Goal: Task Accomplishment & Management: Use online tool/utility

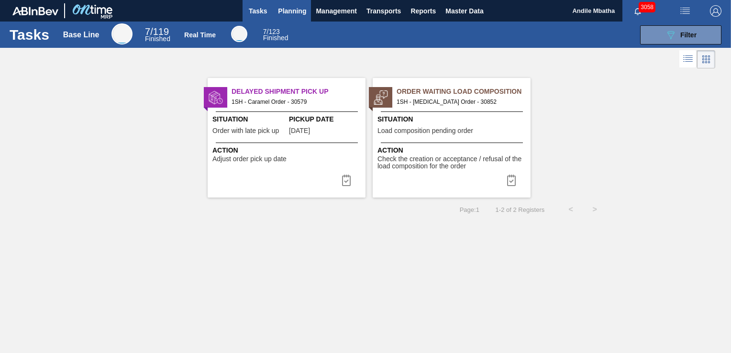
drag, startPoint x: 299, startPoint y: 7, endPoint x: 324, endPoint y: 38, distance: 39.9
click at [299, 7] on span "Planning" at bounding box center [292, 10] width 28 height 11
click at [292, 14] on span "Planning" at bounding box center [292, 10] width 28 height 11
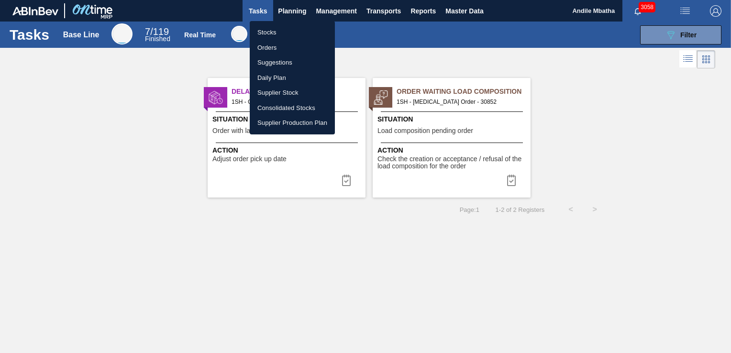
click at [276, 31] on li "Stocks" at bounding box center [292, 32] width 85 height 15
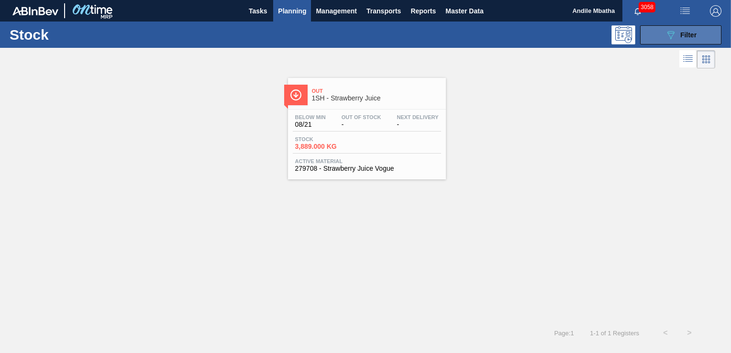
click at [683, 31] on span "Filter" at bounding box center [689, 35] width 16 height 8
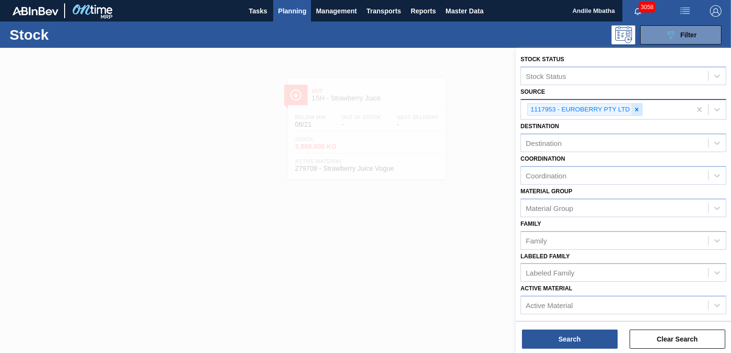
click at [632, 112] on div at bounding box center [637, 110] width 11 height 12
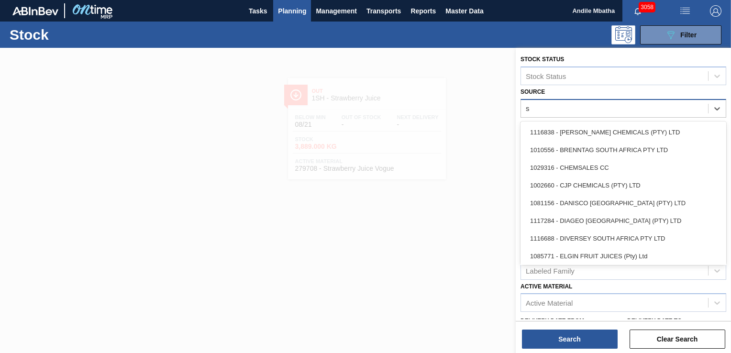
type input "su"
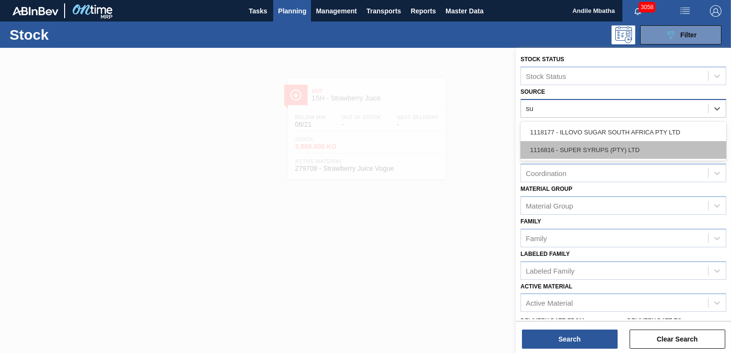
click at [607, 149] on div "1116816 - SUPER SYRUPS (PTY) LTD" at bounding box center [624, 150] width 206 height 18
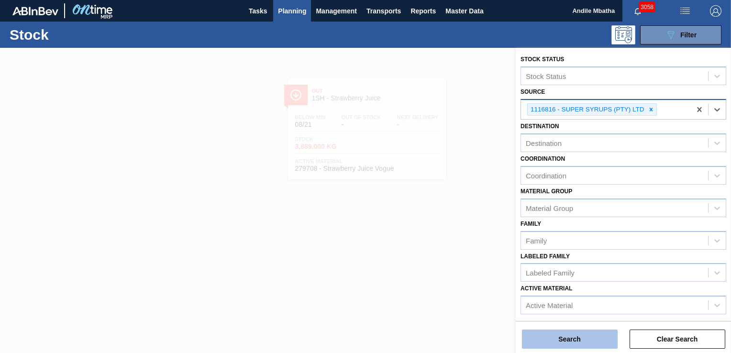
click at [546, 341] on button "Search" at bounding box center [570, 339] width 96 height 19
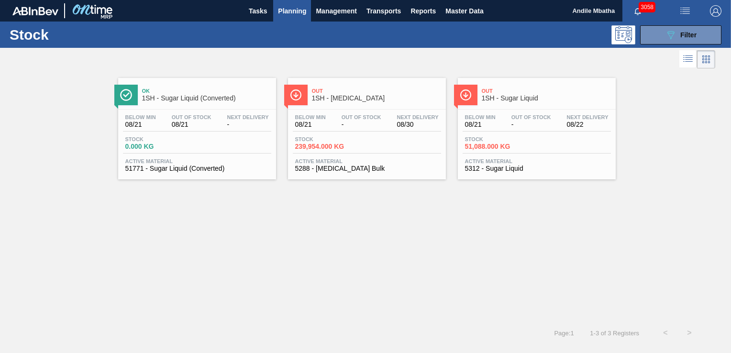
click at [500, 131] on div "Below Min 08/21 Out Of Stock - Next Delivery 08/22" at bounding box center [537, 122] width 148 height 17
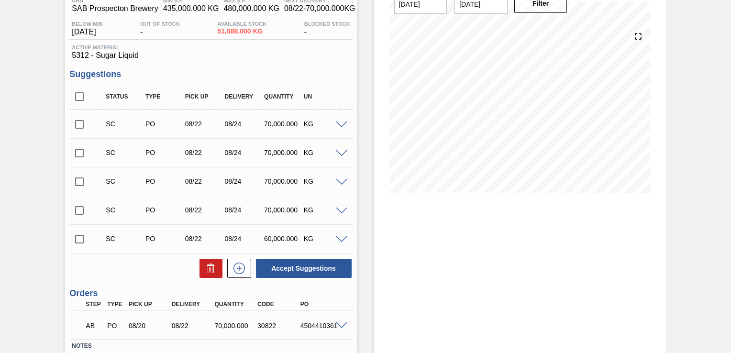
scroll to position [96, 0]
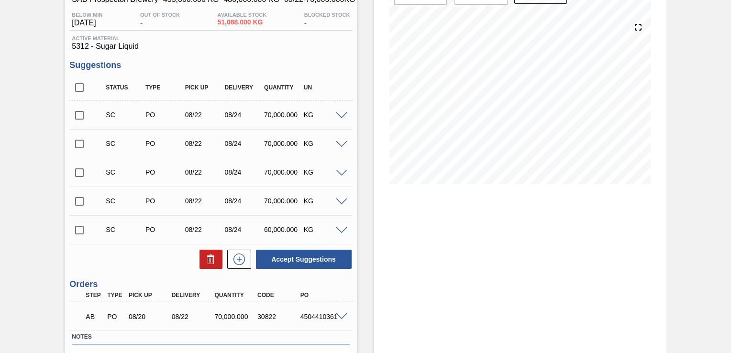
click at [341, 204] on span at bounding box center [341, 202] width 11 height 7
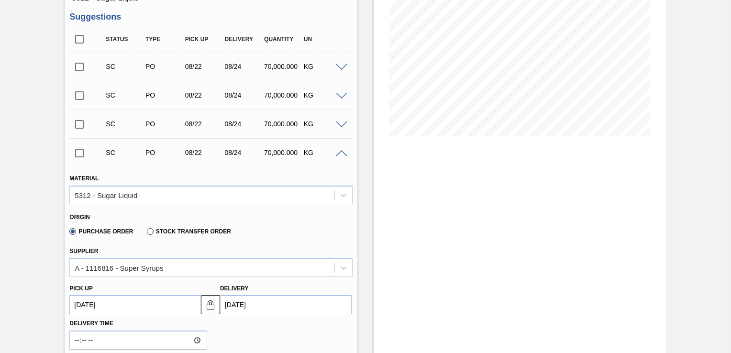
scroll to position [287, 0]
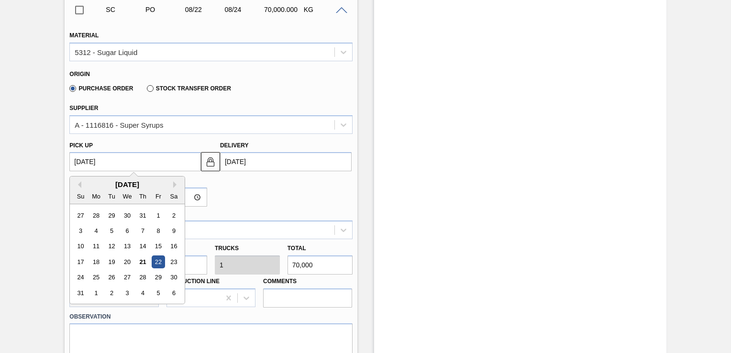
click at [144, 165] on up3151948591 "[DATE]" at bounding box center [135, 161] width 132 height 19
click at [139, 278] on div "28" at bounding box center [142, 277] width 13 height 13
type up3151948591 "[DATE]"
type input "[DATE]"
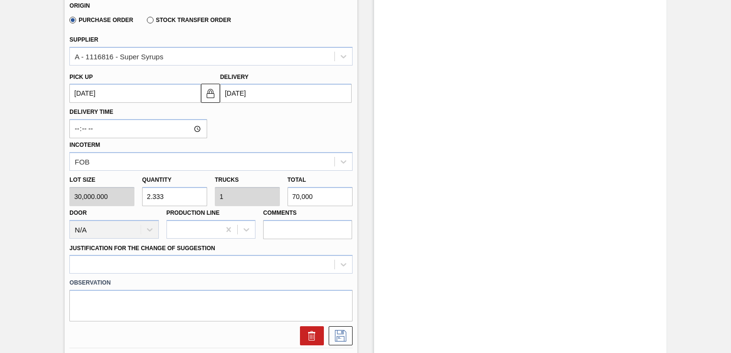
scroll to position [383, 0]
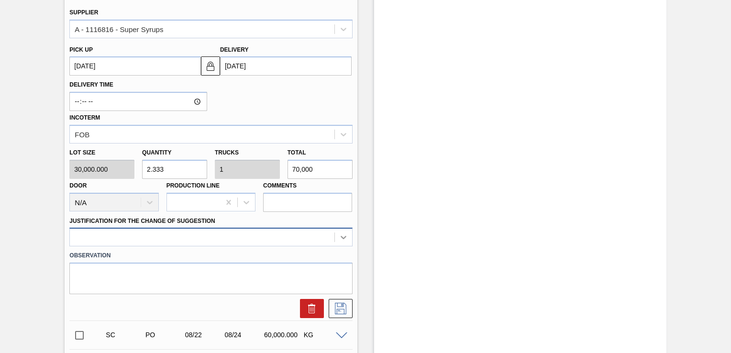
click at [341, 237] on div at bounding box center [210, 237] width 283 height 19
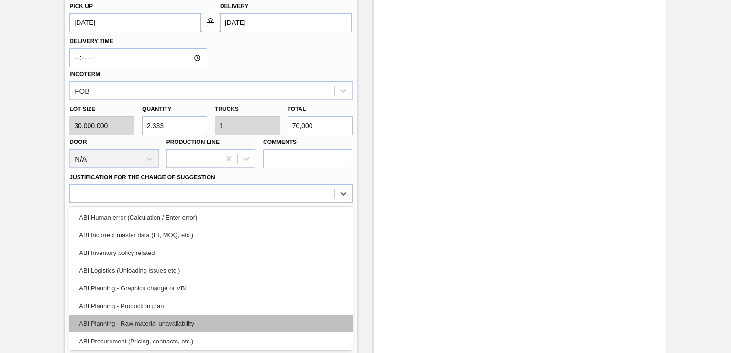
click at [206, 324] on div "ABI Planning - Raw material unavailability" at bounding box center [210, 324] width 283 height 18
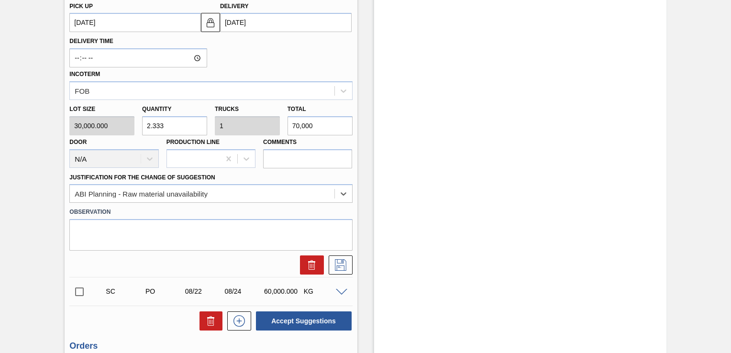
scroll to position [379, 0]
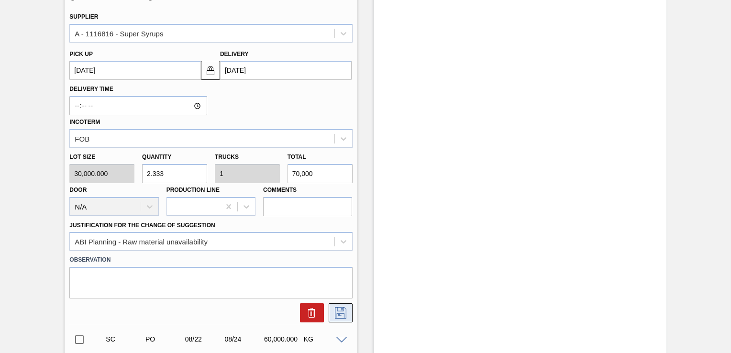
click at [341, 314] on icon at bounding box center [340, 312] width 15 height 11
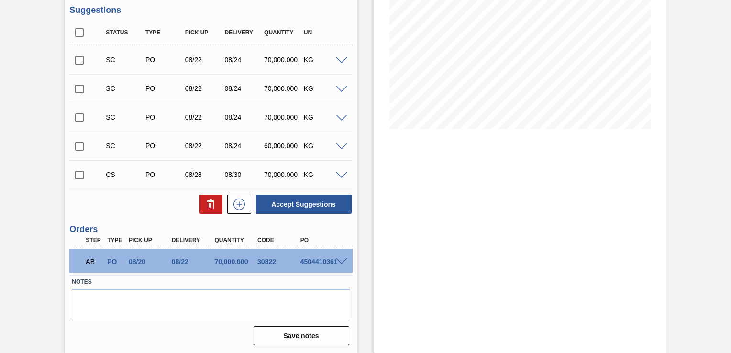
scroll to position [103, 0]
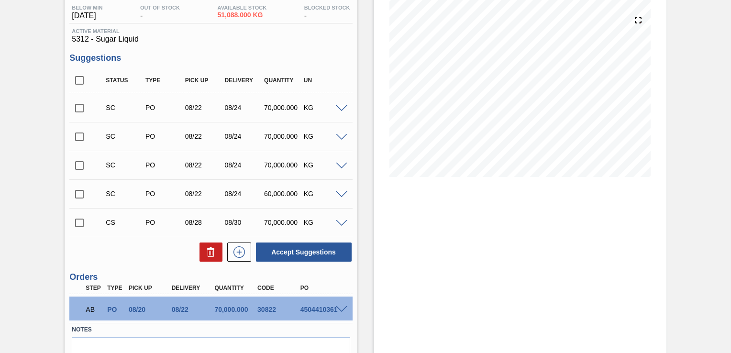
click at [343, 225] on span at bounding box center [341, 223] width 11 height 7
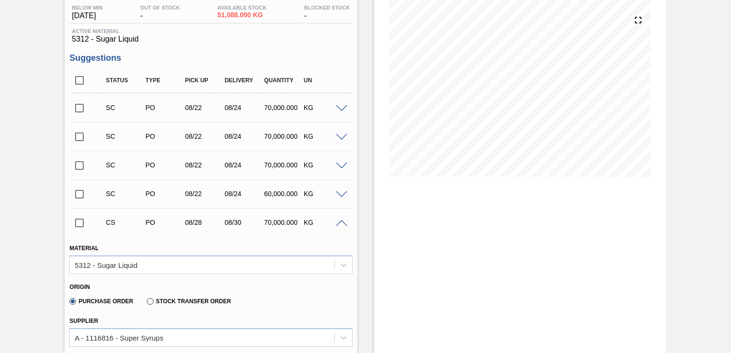
click at [343, 225] on span at bounding box center [341, 223] width 11 height 7
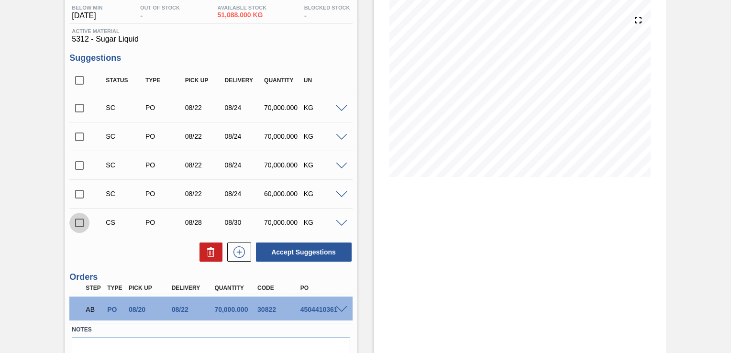
click at [76, 221] on input "checkbox" at bounding box center [79, 223] width 20 height 20
click at [298, 247] on button "Accept Suggestions" at bounding box center [304, 252] width 96 height 19
checkbox input "false"
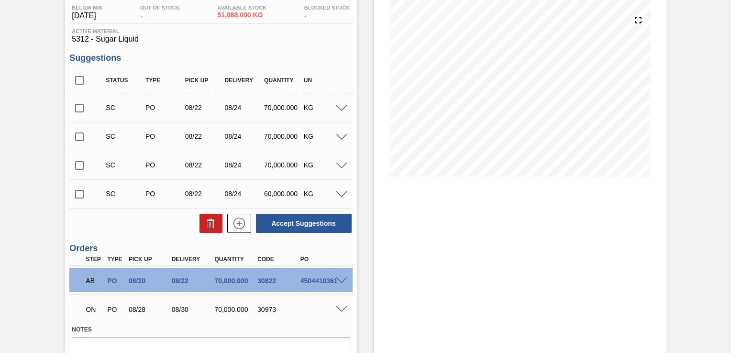
click at [343, 312] on div "ON PO 08/28 08/30 70,000.000 30973" at bounding box center [210, 309] width 283 height 24
click at [337, 311] on span at bounding box center [341, 309] width 11 height 7
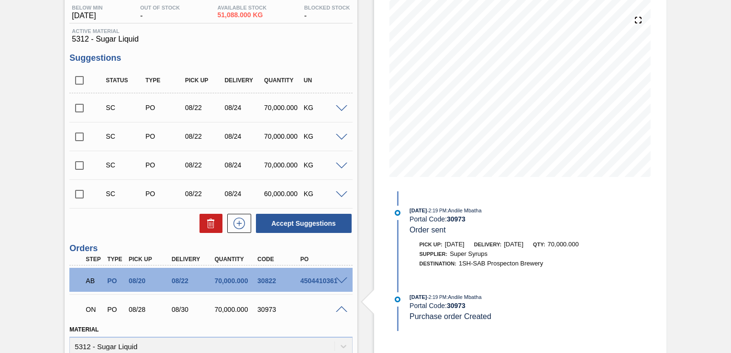
click at [341, 196] on span at bounding box center [341, 194] width 11 height 7
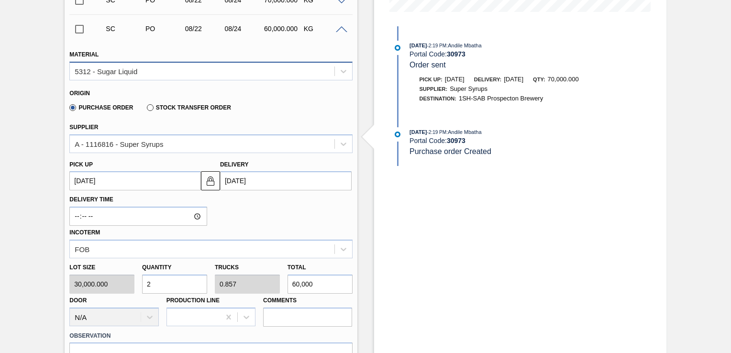
scroll to position [294, 0]
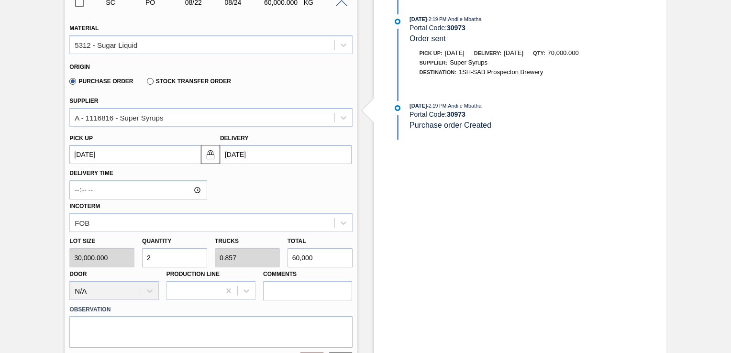
click at [125, 153] on up3151948592 "[DATE]" at bounding box center [135, 154] width 132 height 19
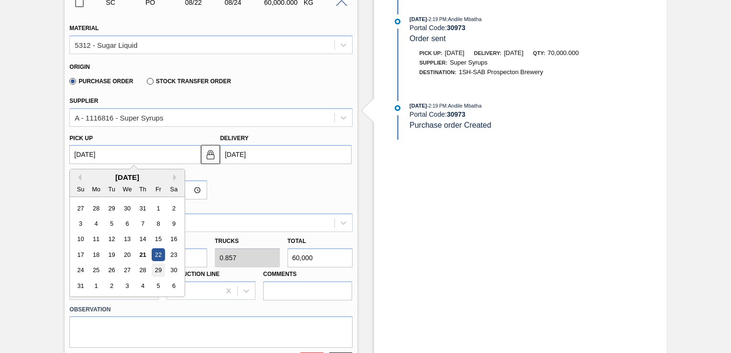
click at [161, 270] on div "29" at bounding box center [158, 270] width 13 height 13
type up3151948592 "[DATE]"
type input "[DATE]"
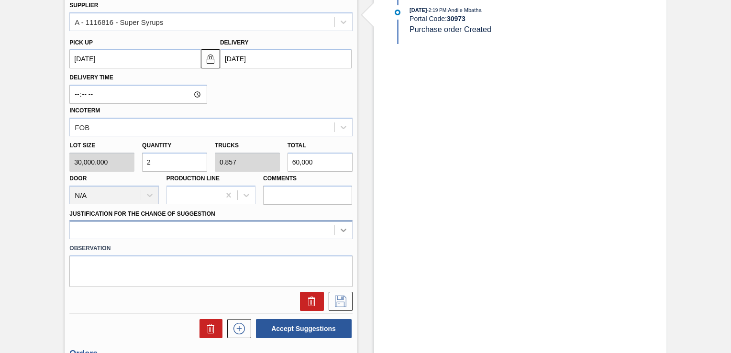
click at [344, 231] on div at bounding box center [210, 230] width 283 height 19
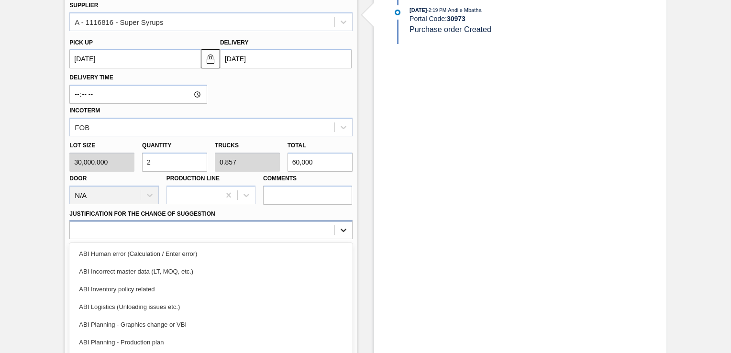
scroll to position [427, 0]
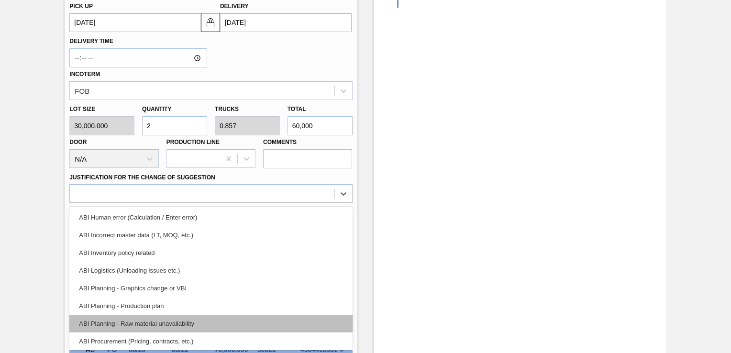
click at [192, 322] on div "ABI Planning - Raw material unavailability" at bounding box center [210, 324] width 283 height 18
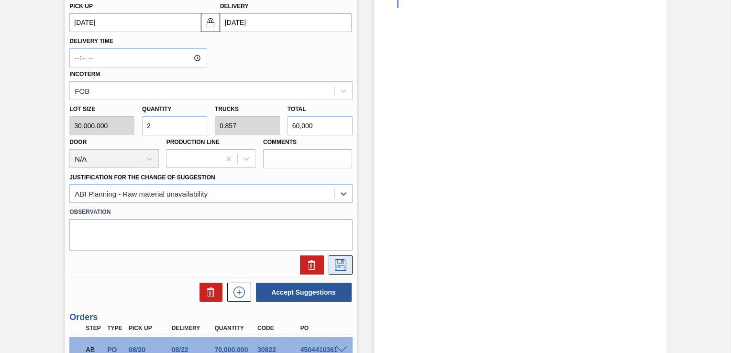
click at [339, 261] on icon at bounding box center [340, 264] width 15 height 11
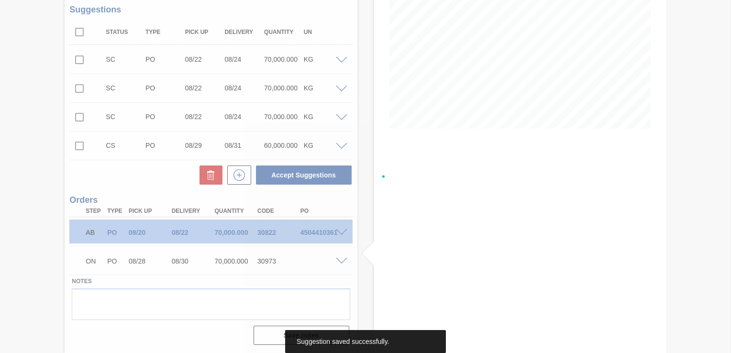
scroll to position [151, 0]
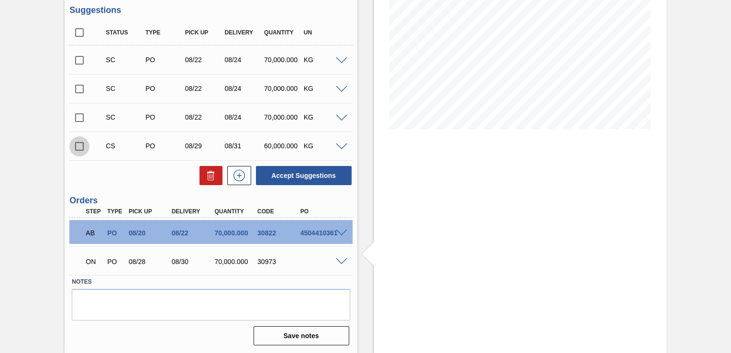
drag, startPoint x: 80, startPoint y: 143, endPoint x: 217, endPoint y: 158, distance: 137.8
click at [83, 144] on input "checkbox" at bounding box center [79, 146] width 20 height 20
click at [335, 174] on button "Accept Suggestions" at bounding box center [304, 175] width 96 height 19
checkbox input "false"
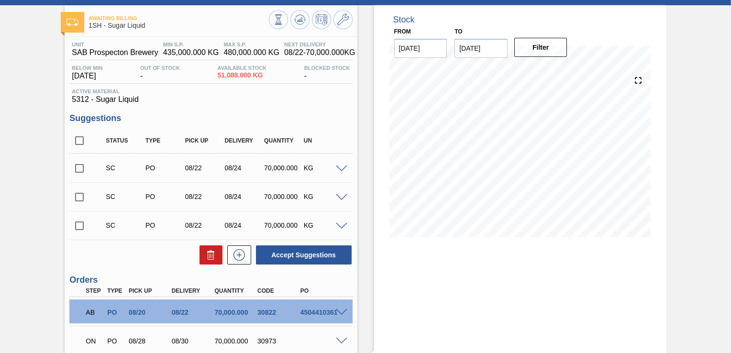
scroll to position [0, 0]
